Goal: Information Seeking & Learning: Learn about a topic

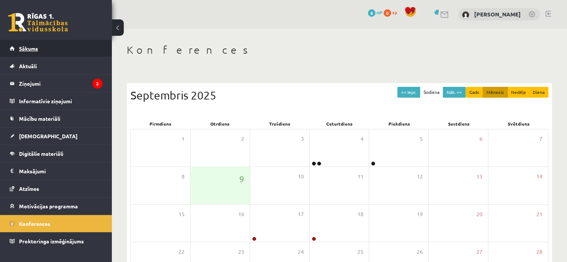
click at [79, 49] on link "Sākums" at bounding box center [56, 48] width 93 height 17
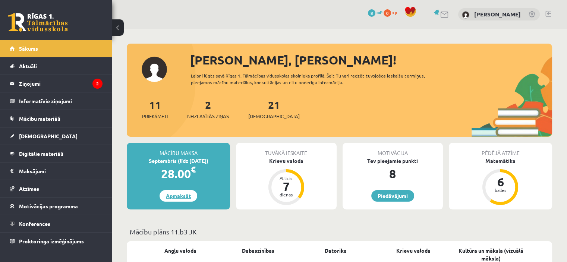
click at [179, 193] on link "Apmaksāt" at bounding box center [178, 196] width 38 height 12
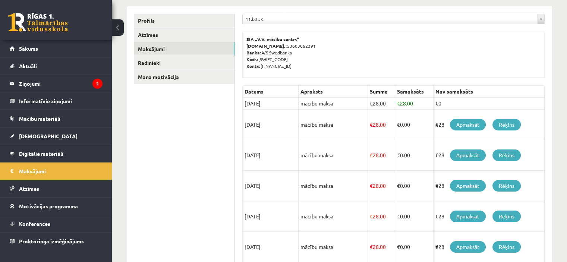
scroll to position [91, 0]
click at [462, 126] on link "Apmaksāt" at bounding box center [468, 125] width 36 height 12
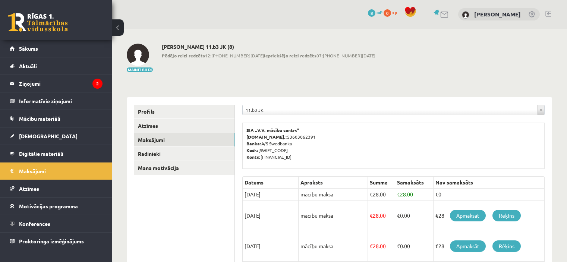
scroll to position [91, 0]
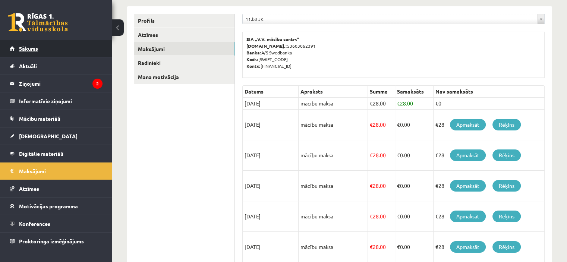
click at [50, 43] on link "Sākums" at bounding box center [56, 48] width 93 height 17
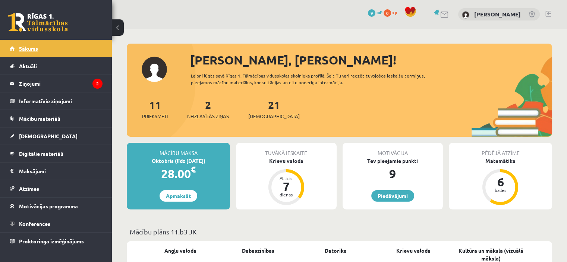
click at [42, 47] on link "Sākums" at bounding box center [56, 48] width 93 height 17
click at [33, 78] on legend "Ziņojumi 2" at bounding box center [60, 83] width 83 height 17
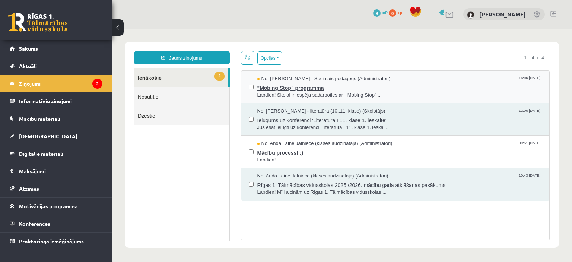
click at [332, 85] on span ""Mobing Stop" programma" at bounding box center [399, 86] width 285 height 9
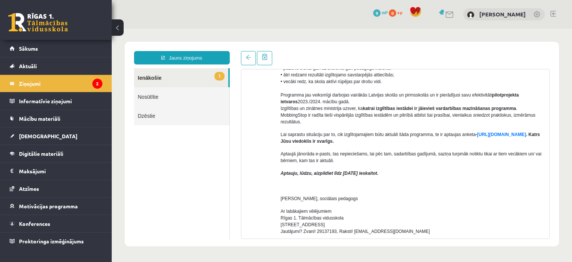
scroll to position [165, 0]
click at [209, 78] on link "1 Ienākošie" at bounding box center [181, 77] width 94 height 19
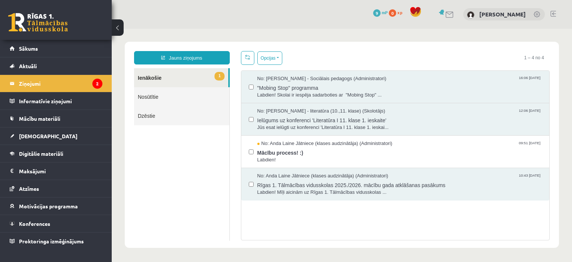
scroll to position [0, 0]
click at [293, 162] on span "Labdien!" at bounding box center [399, 159] width 285 height 7
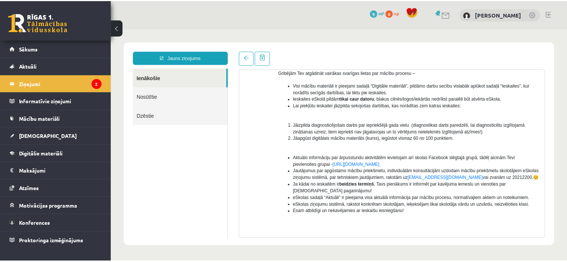
scroll to position [79, 0]
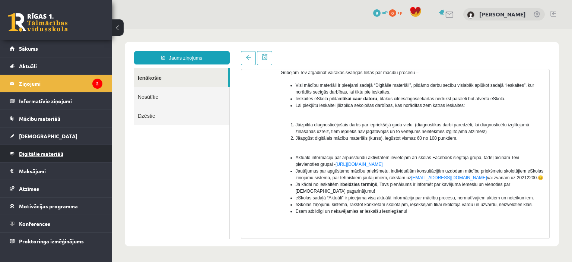
click at [47, 150] on link "Digitālie materiāli" at bounding box center [56, 153] width 93 height 17
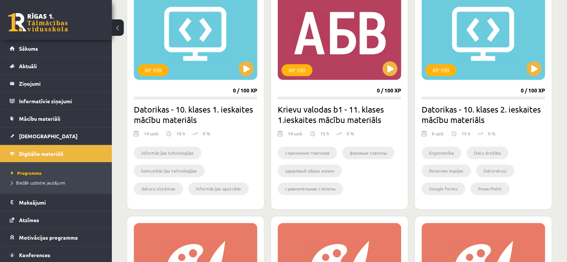
scroll to position [900, 0]
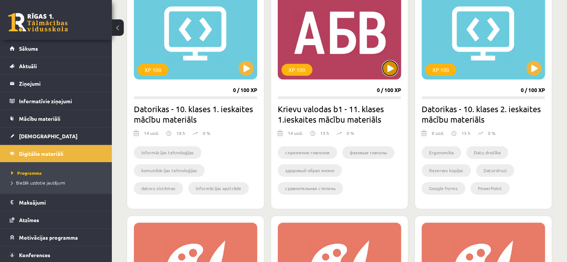
click at [385, 64] on button at bounding box center [389, 68] width 15 height 15
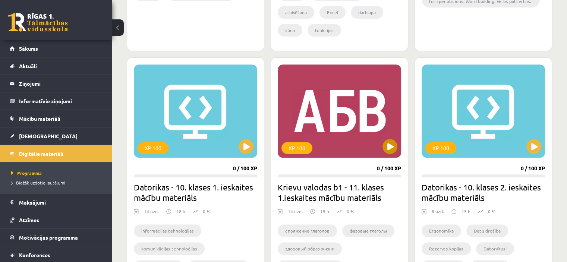
click at [392, 136] on div "XP 100" at bounding box center [339, 110] width 123 height 93
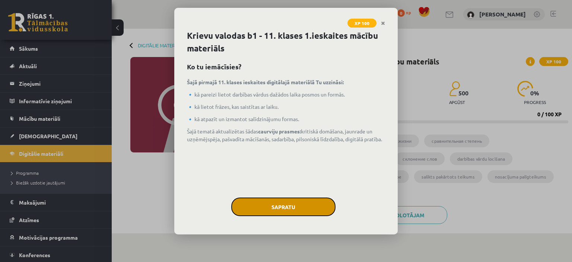
click at [276, 206] on button "Sapratu" at bounding box center [283, 206] width 104 height 19
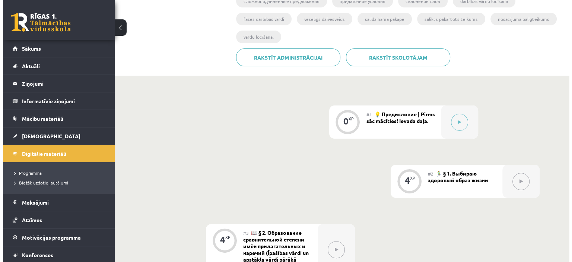
scroll to position [159, 0]
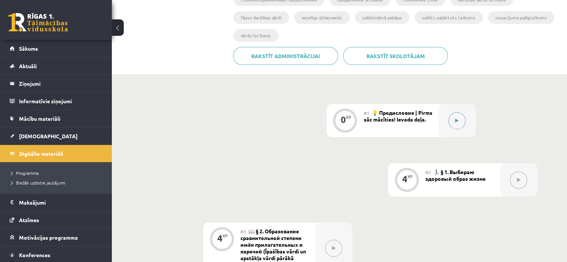
click at [456, 121] on icon at bounding box center [456, 120] width 3 height 4
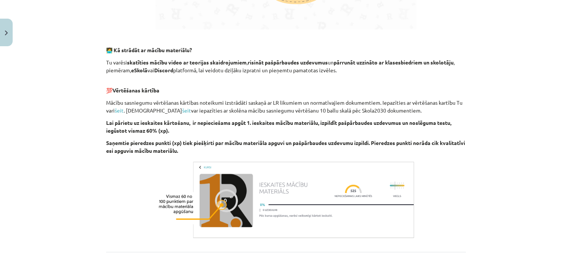
scroll to position [498, 0]
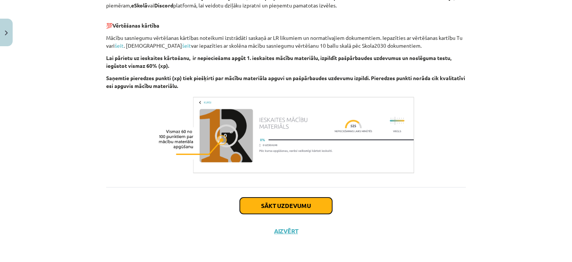
click at [274, 202] on button "Sākt uzdevumu" at bounding box center [286, 205] width 92 height 16
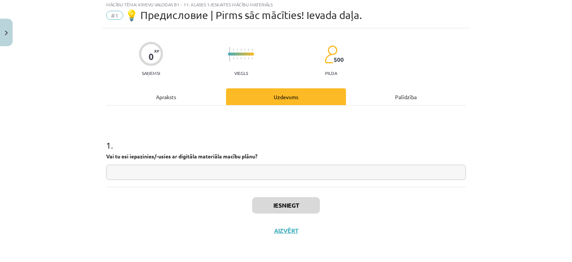
scroll to position [19, 0]
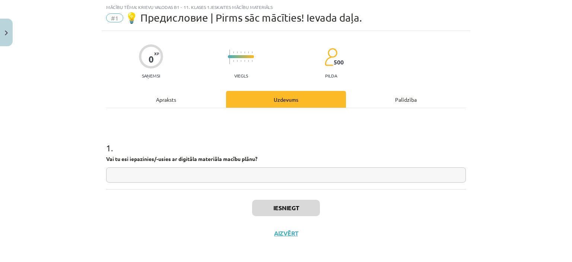
click at [229, 171] on input "text" at bounding box center [286, 174] width 360 height 15
type input "*"
type input "**"
click at [265, 206] on button "Iesniegt" at bounding box center [286, 208] width 68 height 16
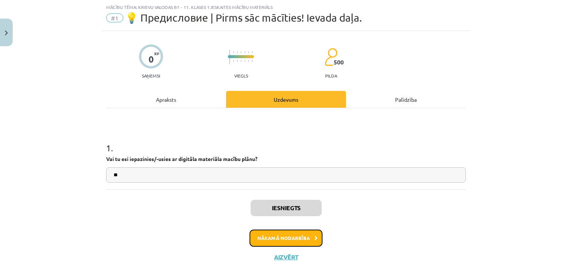
click at [294, 234] on button "Nākamā nodarbība" at bounding box center [286, 237] width 73 height 17
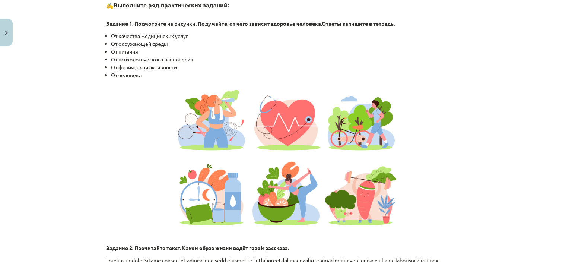
scroll to position [626, 0]
